Goal: Navigation & Orientation: Go to known website

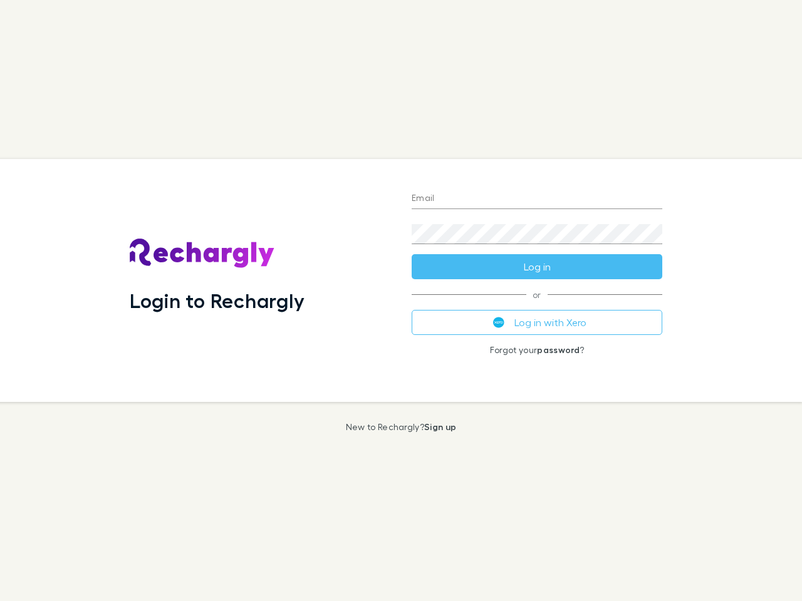
click at [401, 301] on div "Login to Rechargly" at bounding box center [261, 280] width 282 height 243
click at [537, 199] on input "Email" at bounding box center [537, 199] width 251 height 20
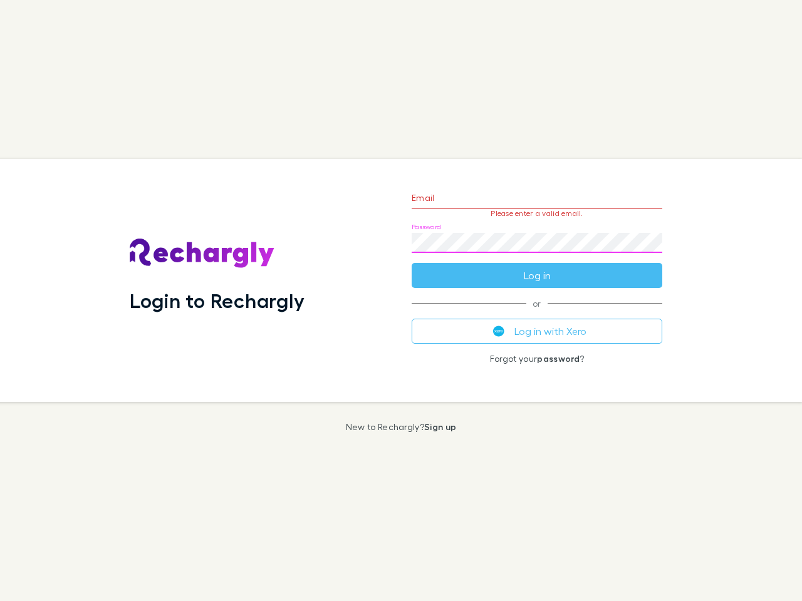
click at [537, 267] on form "Email Please enter a valid email. Password Log in" at bounding box center [537, 233] width 251 height 109
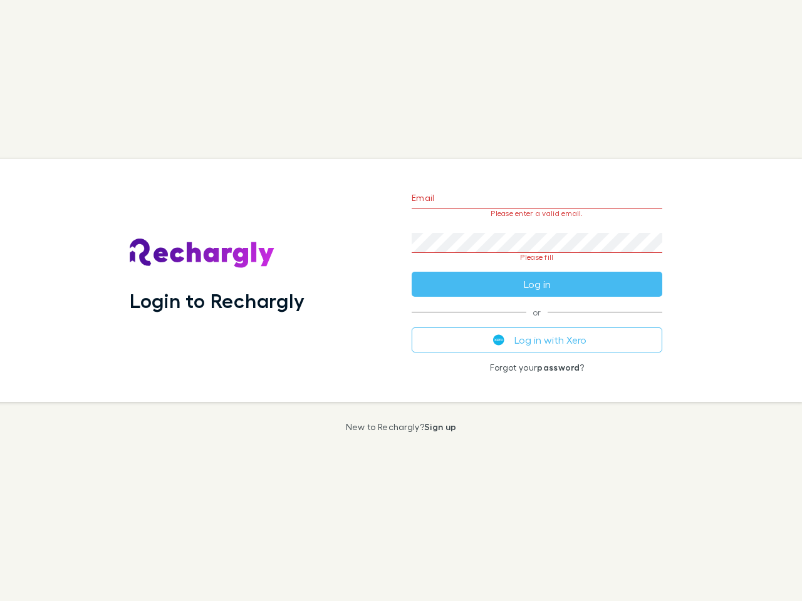
click at [537, 323] on div "Email Please enter a valid email. Password Please fill Log in or Log in with Xe…" at bounding box center [536, 280] width 271 height 243
